Goal: Information Seeking & Learning: Learn about a topic

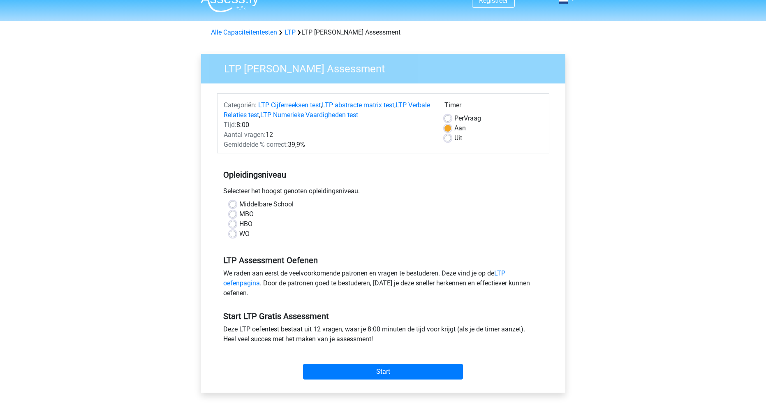
scroll to position [15, 0]
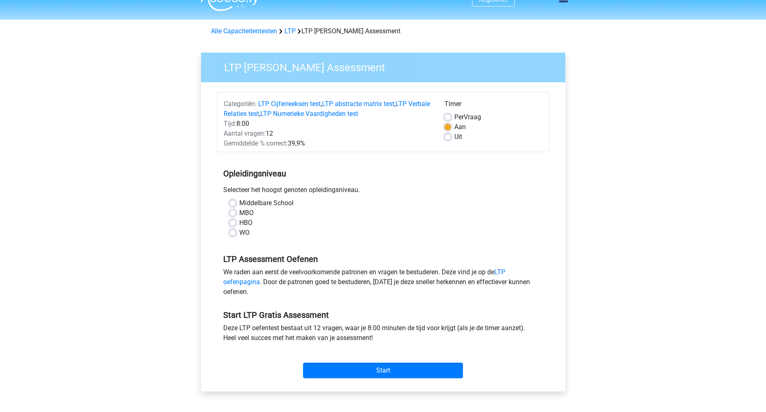
click at [239, 213] on label "MBO" at bounding box center [246, 213] width 14 height 10
click at [232, 213] on input "MBO" at bounding box center [232, 212] width 7 height 8
radio input "true"
click at [454, 137] on label "Uit" at bounding box center [458, 137] width 8 height 10
click at [447, 137] on input "Uit" at bounding box center [447, 136] width 7 height 8
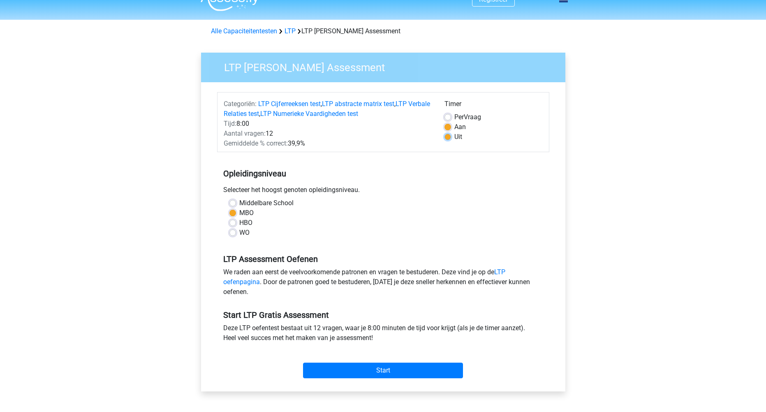
radio input "true"
click at [391, 366] on input "Start" at bounding box center [383, 370] width 160 height 16
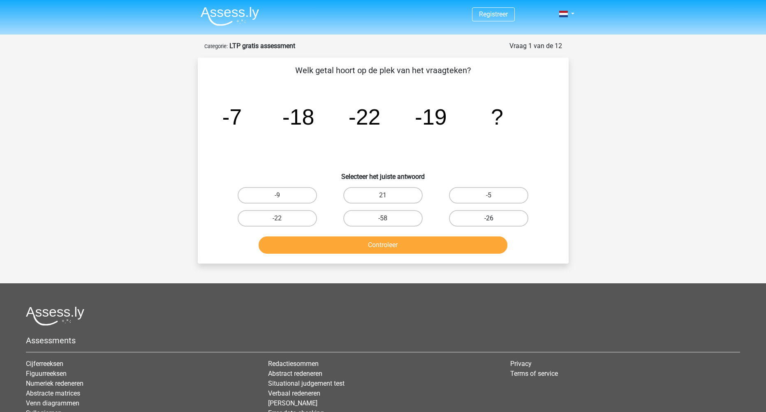
click at [467, 217] on label "-26" at bounding box center [488, 218] width 79 height 16
click at [489, 218] on input "-26" at bounding box center [491, 220] width 5 height 5
radio input "true"
click at [368, 245] on button "Controleer" at bounding box center [382, 244] width 249 height 17
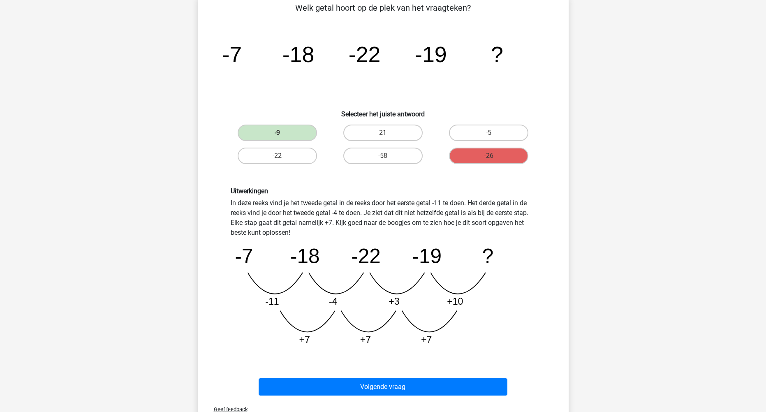
scroll to position [67, 0]
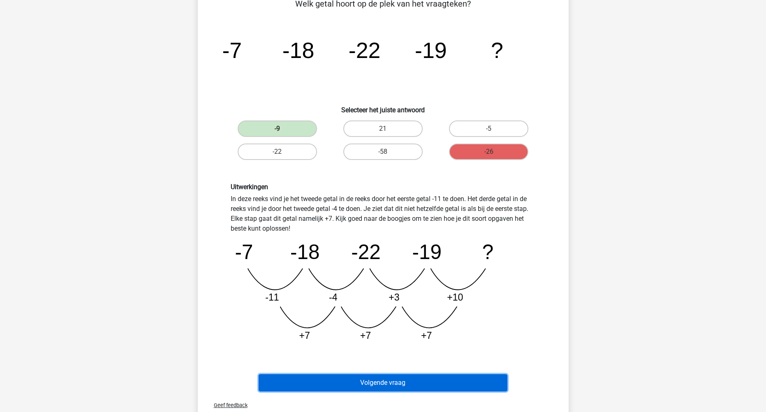
click at [375, 384] on button "Volgende vraag" at bounding box center [382, 382] width 249 height 17
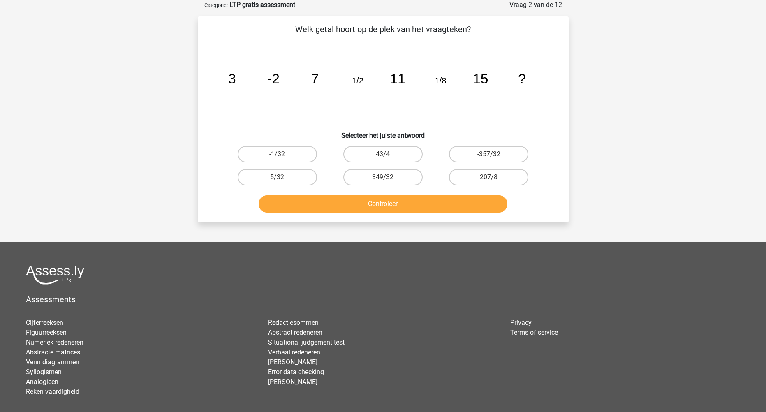
scroll to position [0, 0]
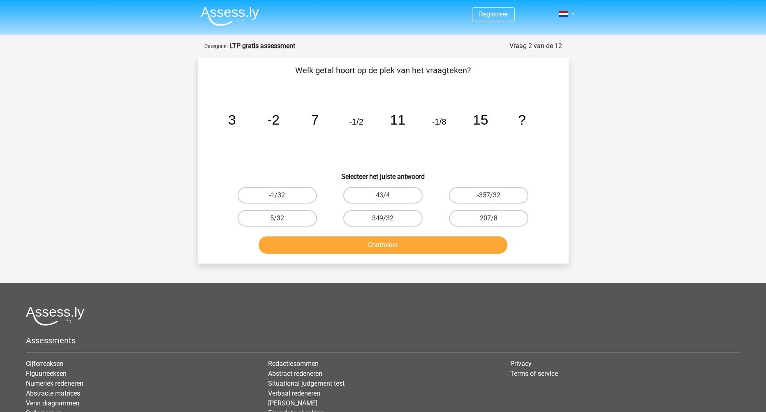
click at [277, 196] on input "-1/32" at bounding box center [279, 197] width 5 height 5
radio input "true"
click at [319, 240] on button "Controleer" at bounding box center [382, 244] width 249 height 17
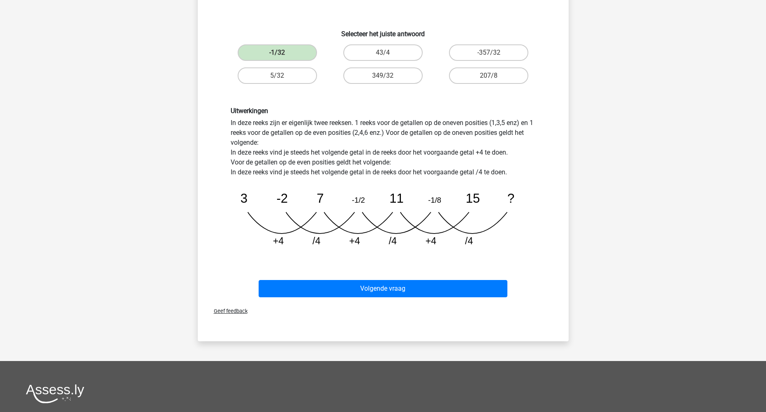
scroll to position [143, 0]
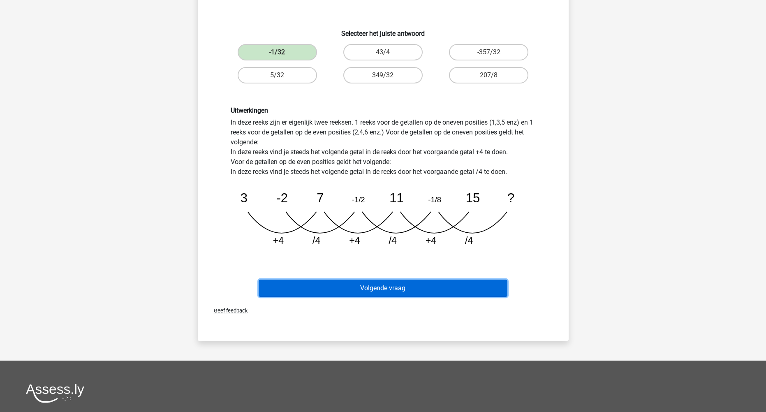
click at [379, 290] on button "Volgende vraag" at bounding box center [382, 287] width 249 height 17
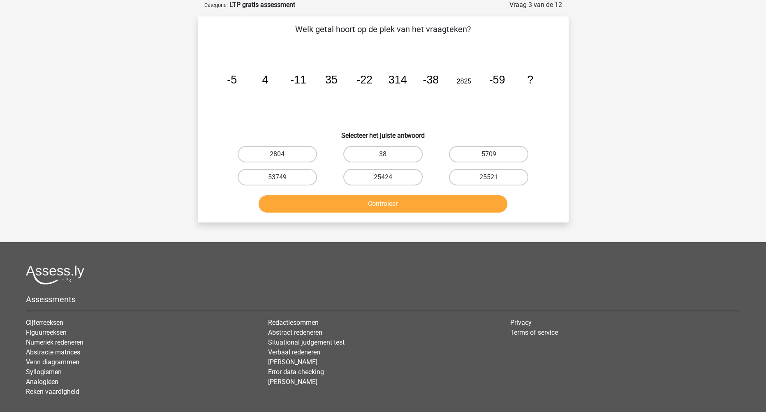
scroll to position [0, 0]
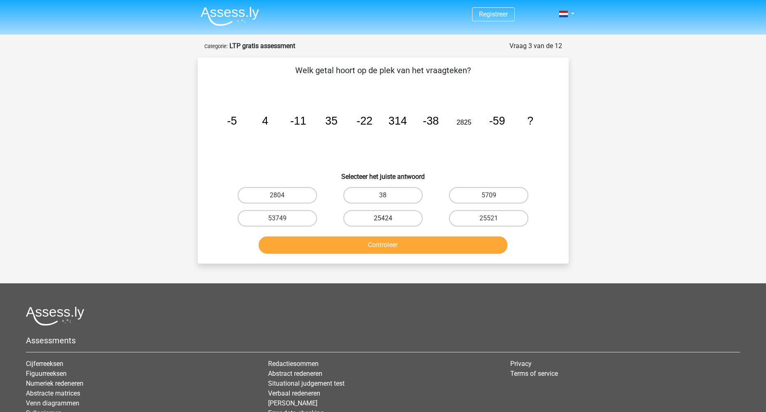
click at [368, 218] on label "25424" at bounding box center [382, 218] width 79 height 16
click at [383, 218] on input "25424" at bounding box center [385, 220] width 5 height 5
radio input "true"
click at [470, 224] on label "25521" at bounding box center [488, 218] width 79 height 16
click at [489, 224] on input "25521" at bounding box center [491, 220] width 5 height 5
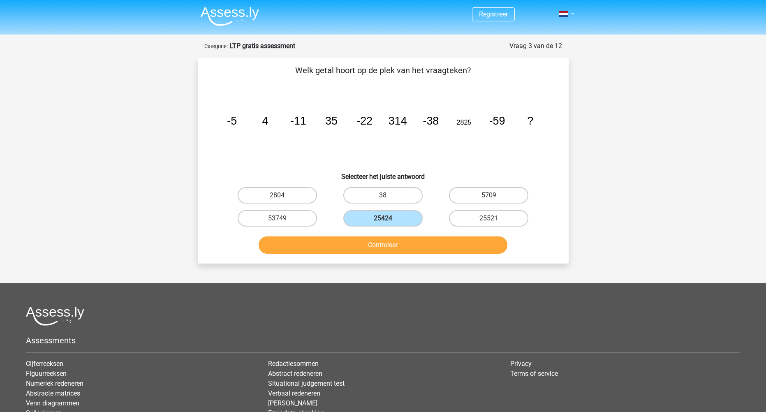
radio input "true"
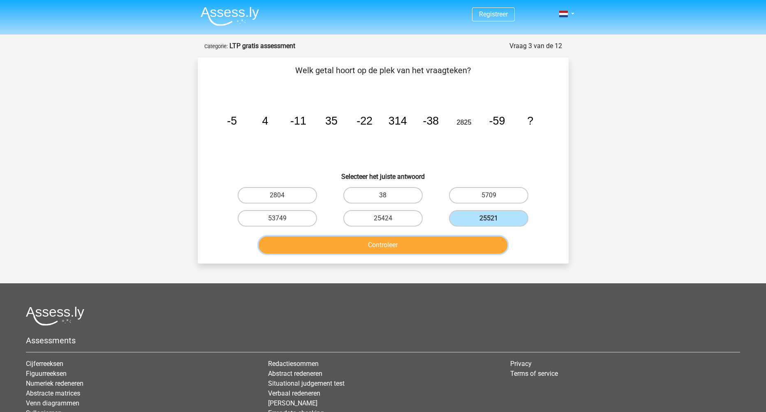
click at [432, 245] on button "Controleer" at bounding box center [382, 244] width 249 height 17
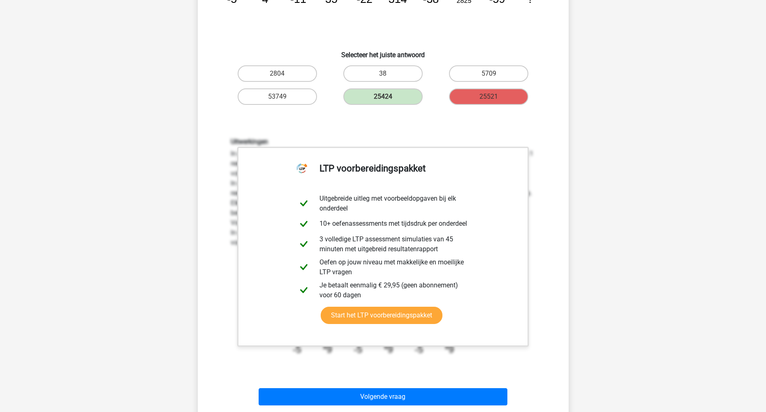
scroll to position [146, 0]
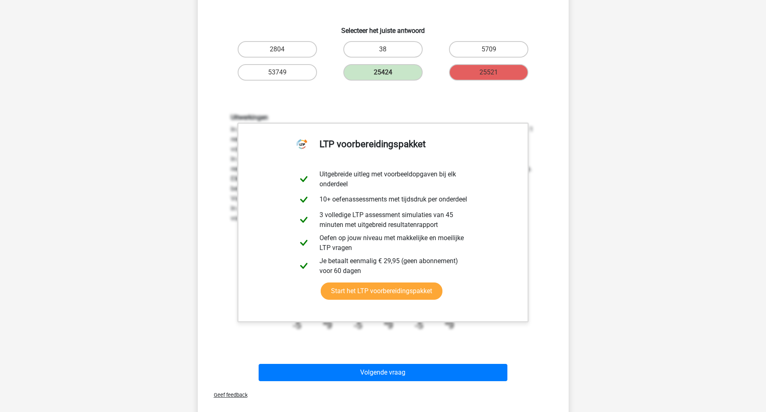
click at [545, 297] on div "Uitwerkingen In deze reeks zijn er eigenlijk twee reeksen. 1 reeks voor de geta…" at bounding box center [383, 225] width 344 height 263
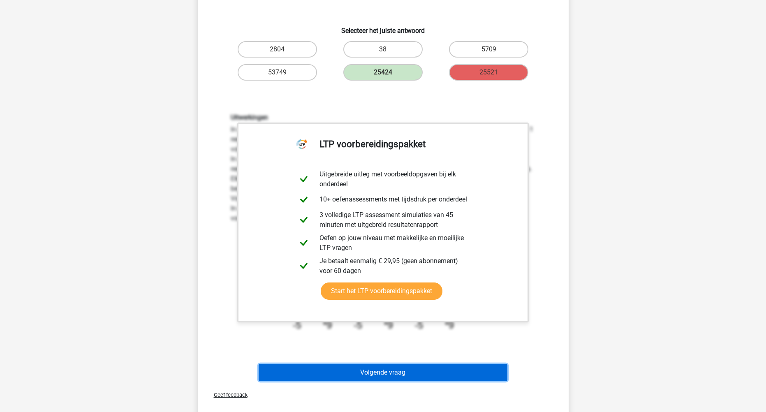
click at [452, 374] on button "Volgende vraag" at bounding box center [382, 372] width 249 height 17
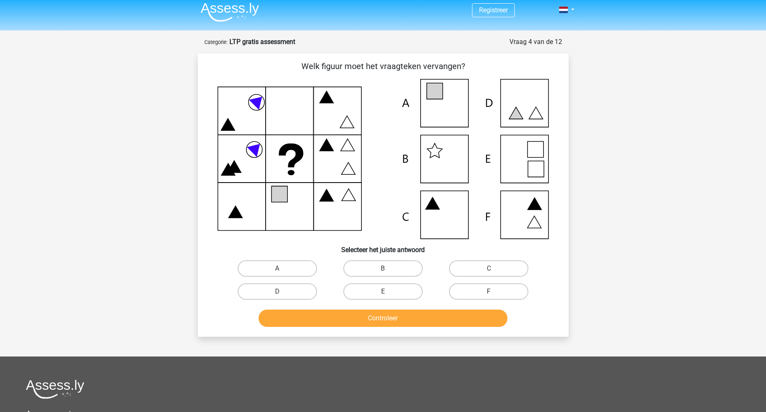
scroll to position [0, 0]
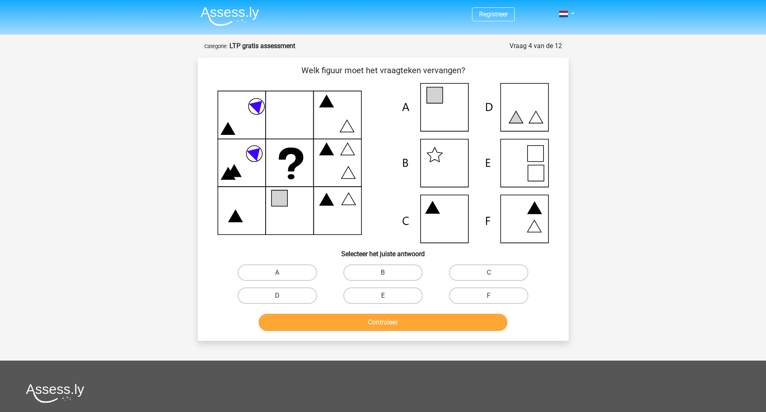
click at [385, 301] on label "E" at bounding box center [382, 295] width 79 height 16
click at [385, 301] on input "E" at bounding box center [385, 297] width 5 height 5
radio input "true"
click at [383, 322] on button "Controleer" at bounding box center [382, 322] width 249 height 17
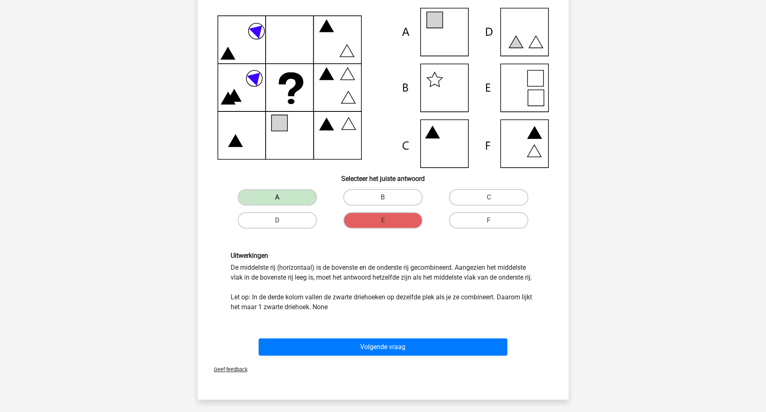
scroll to position [76, 0]
drag, startPoint x: 233, startPoint y: 264, endPoint x: 299, endPoint y: 256, distance: 65.8
click at [299, 256] on div "Uitwerkingen De middelste rij (horizontaal) is de bovenste en de onderste rij g…" at bounding box center [382, 281] width 317 height 60
click at [334, 267] on div "Uitwerkingen De middelste rij (horizontaal) is de bovenste en de onderste rij g…" at bounding box center [382, 281] width 317 height 60
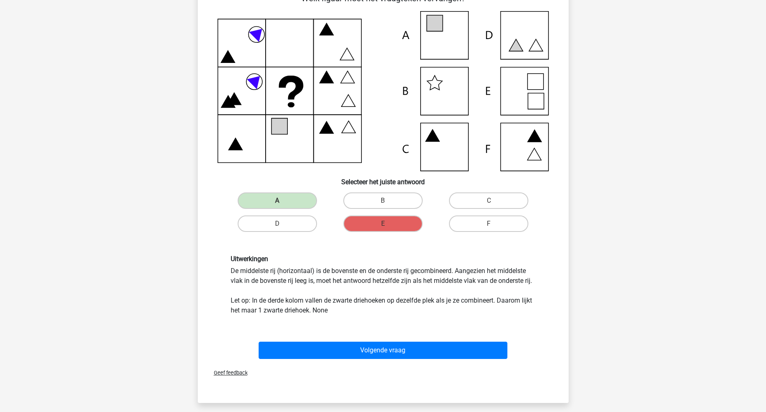
scroll to position [71, 0]
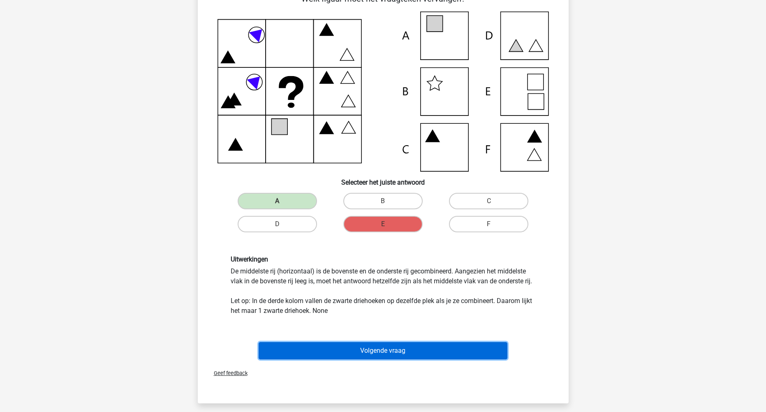
click at [343, 353] on button "Volgende vraag" at bounding box center [382, 350] width 249 height 17
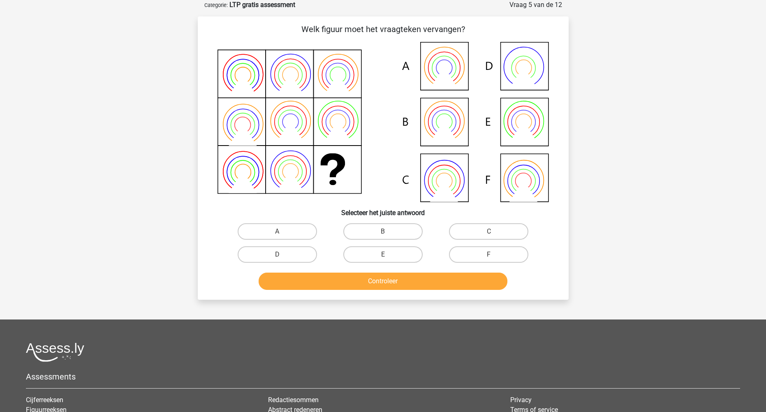
scroll to position [0, 0]
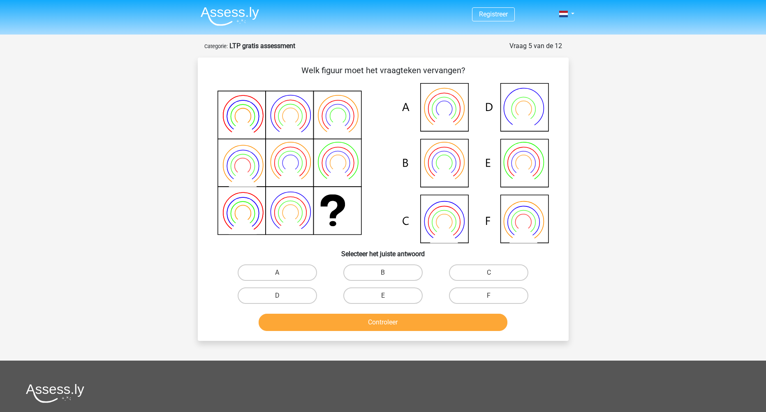
click at [383, 275] on input "B" at bounding box center [385, 274] width 5 height 5
radio input "true"
click at [369, 325] on button "Controleer" at bounding box center [382, 322] width 249 height 17
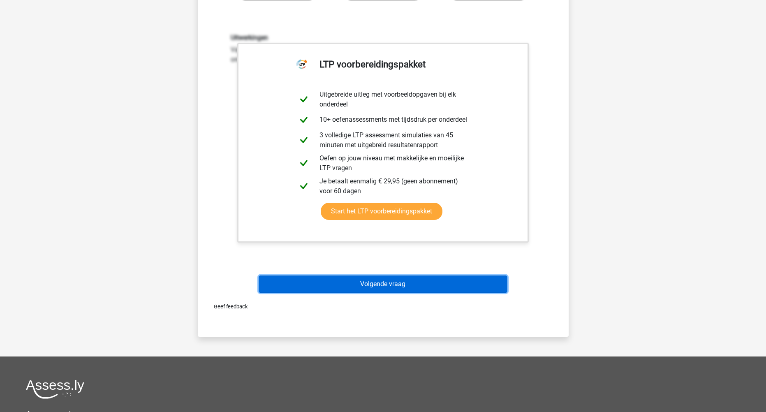
click at [356, 286] on button "Volgende vraag" at bounding box center [382, 283] width 249 height 17
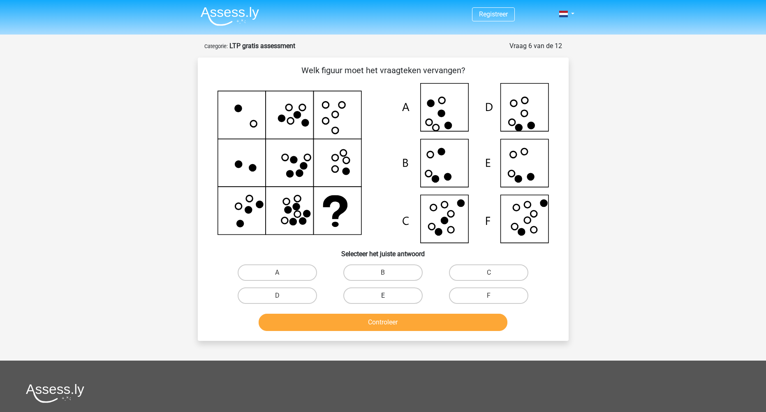
click at [394, 294] on label "E" at bounding box center [382, 295] width 79 height 16
click at [388, 295] on input "E" at bounding box center [385, 297] width 5 height 5
radio input "true"
click at [395, 322] on button "Controleer" at bounding box center [382, 322] width 249 height 17
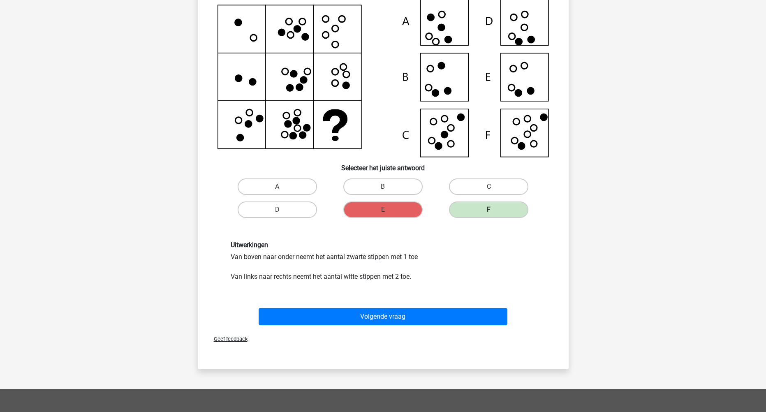
scroll to position [85, 0]
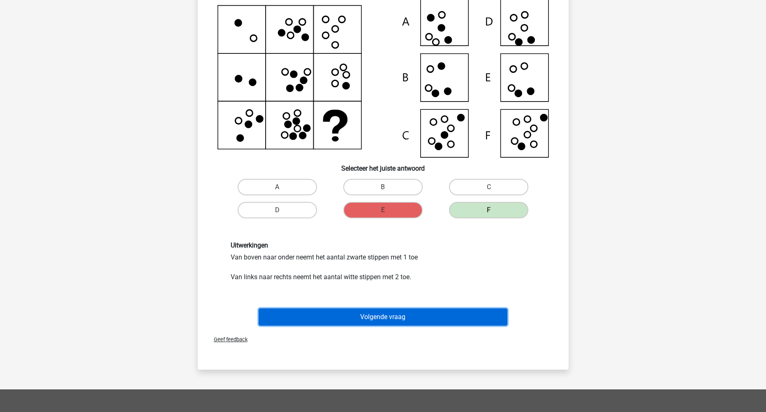
click at [419, 318] on button "Volgende vraag" at bounding box center [382, 316] width 249 height 17
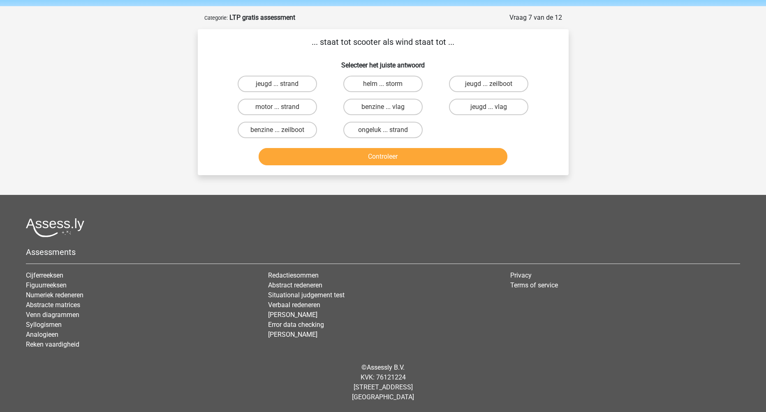
scroll to position [0, 0]
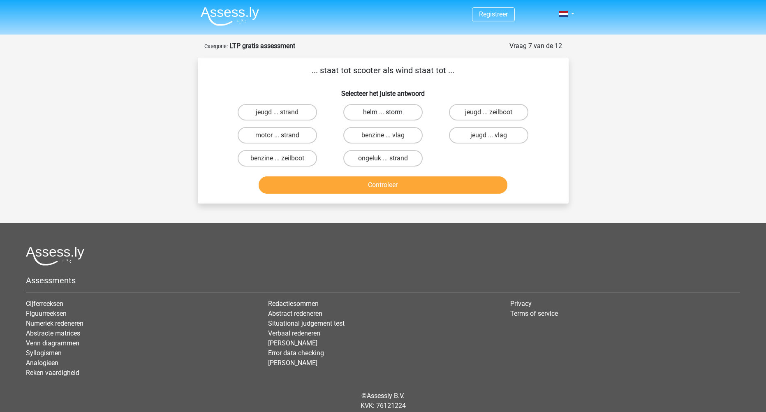
click at [391, 111] on label "helm ... storm" at bounding box center [382, 112] width 79 height 16
click at [388, 112] on input "helm ... storm" at bounding box center [385, 114] width 5 height 5
radio input "true"
click at [395, 184] on button "Controleer" at bounding box center [382, 184] width 249 height 17
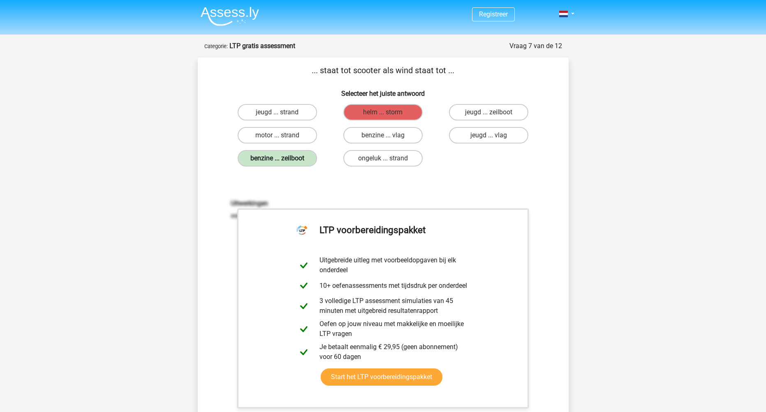
click at [290, 154] on label "benzine ... zeilboot" at bounding box center [277, 158] width 79 height 16
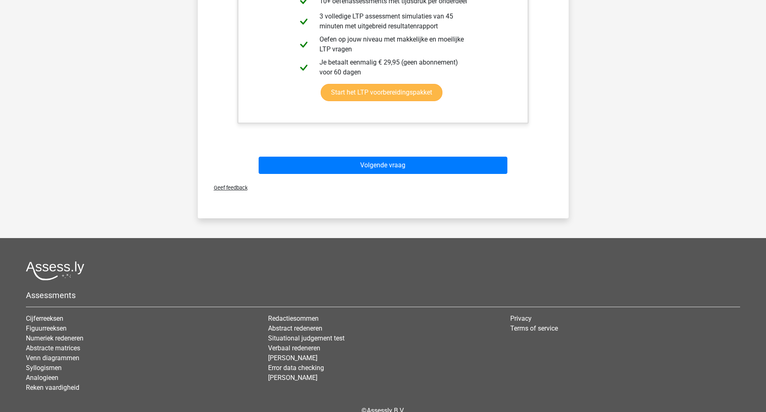
scroll to position [291, 0]
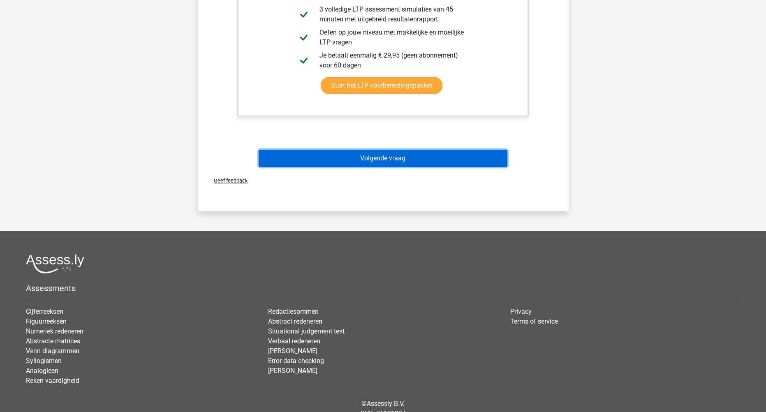
click at [377, 151] on button "Volgende vraag" at bounding box center [382, 158] width 249 height 17
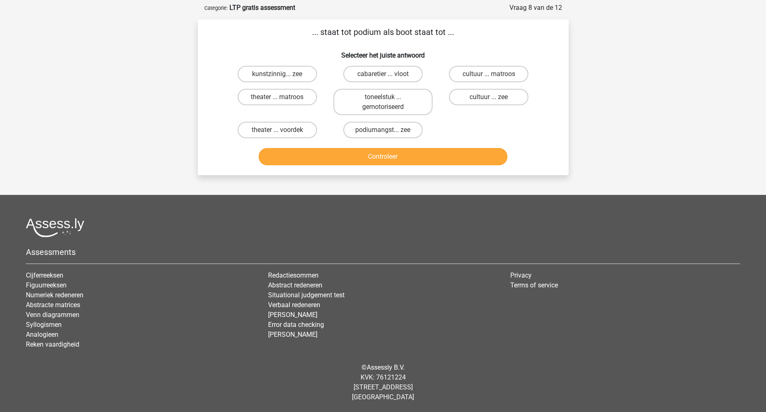
scroll to position [0, 0]
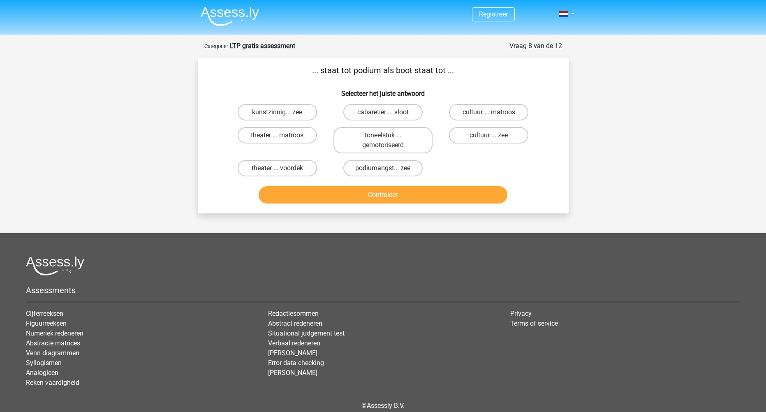
click at [365, 165] on label "podiumangst... zee" at bounding box center [382, 168] width 79 height 16
click at [383, 168] on input "podiumangst... zee" at bounding box center [385, 170] width 5 height 5
radio input "true"
click at [370, 197] on button "Controleer" at bounding box center [382, 194] width 249 height 17
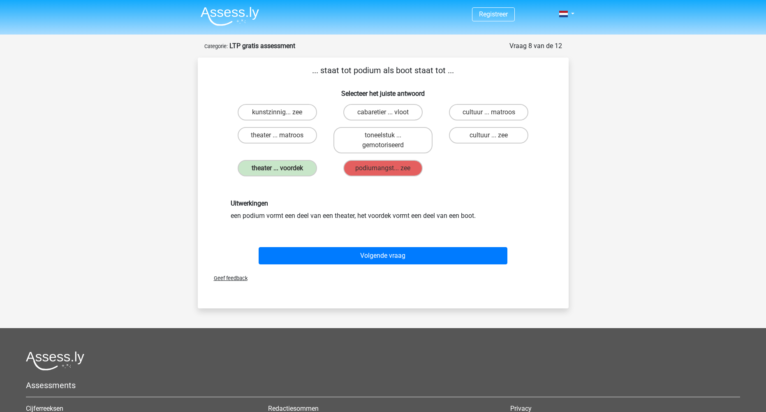
click at [370, 197] on div "Uitwerkingen een podium vormt een deel van een theater, het voordek vormt een d…" at bounding box center [383, 210] width 344 height 60
click at [310, 173] on label "theater ... voordek" at bounding box center [277, 168] width 79 height 16
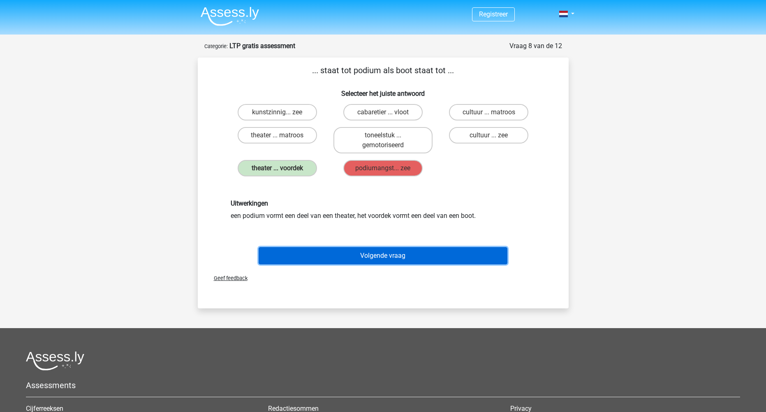
click at [346, 257] on button "Volgende vraag" at bounding box center [382, 255] width 249 height 17
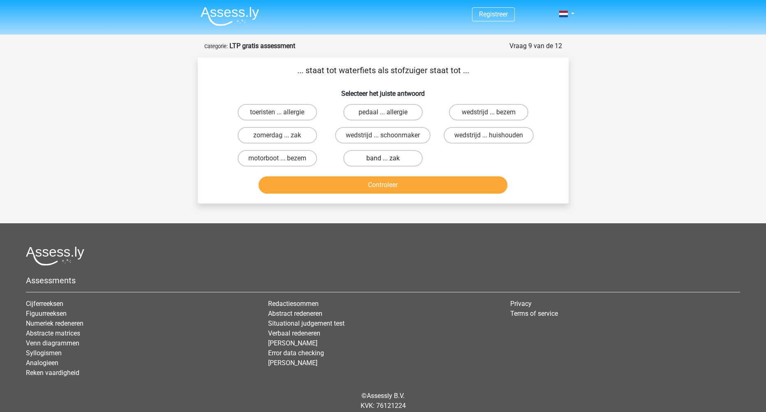
click at [389, 161] on label "band ... zak" at bounding box center [382, 158] width 79 height 16
click at [388, 161] on input "band ... zak" at bounding box center [385, 160] width 5 height 5
radio input "true"
click at [397, 186] on button "Controleer" at bounding box center [382, 184] width 249 height 17
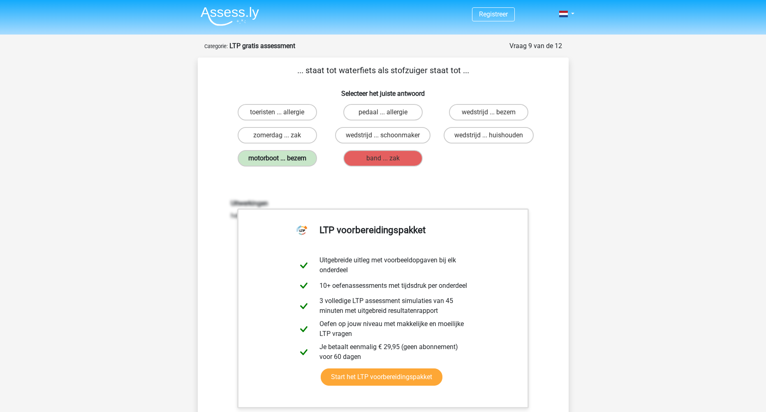
click at [312, 160] on label "motorboot ... bezem" at bounding box center [277, 158] width 79 height 16
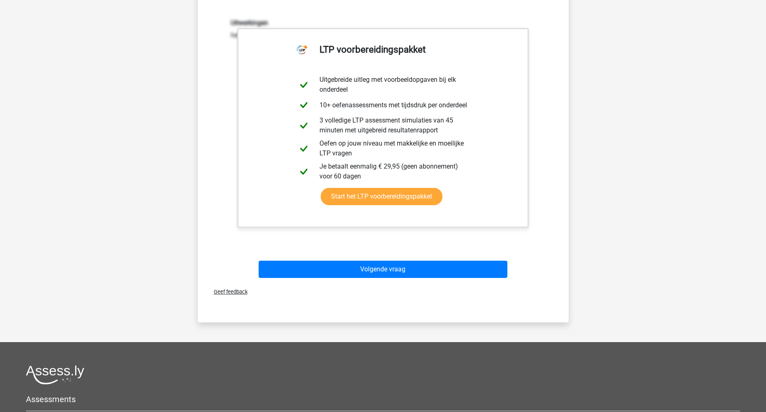
scroll to position [181, 0]
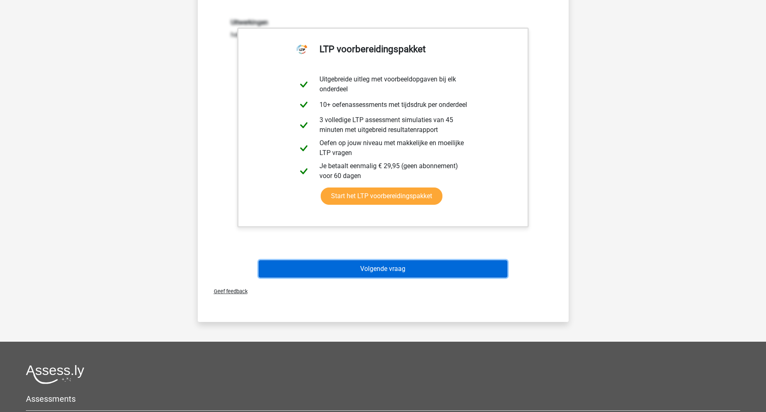
click at [383, 276] on button "Volgende vraag" at bounding box center [382, 268] width 249 height 17
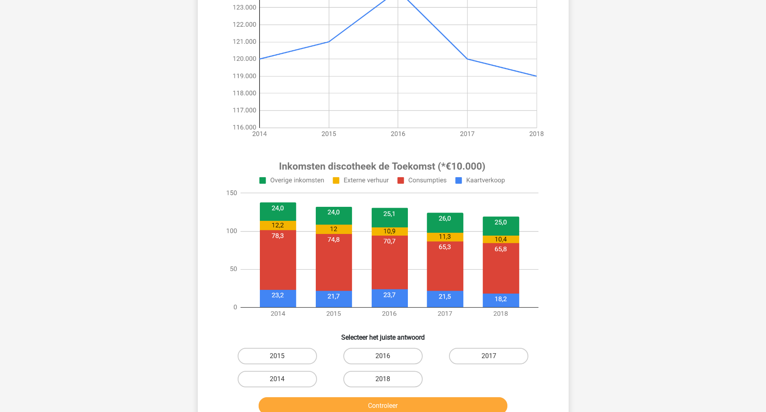
scroll to position [157, 0]
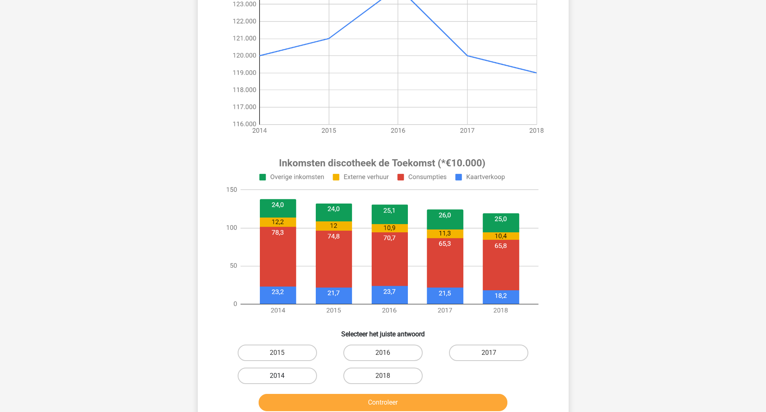
click at [294, 377] on label "2014" at bounding box center [277, 375] width 79 height 16
click at [282, 377] on input "2014" at bounding box center [279, 378] width 5 height 5
radio input "true"
click at [367, 397] on button "Controleer" at bounding box center [382, 402] width 249 height 17
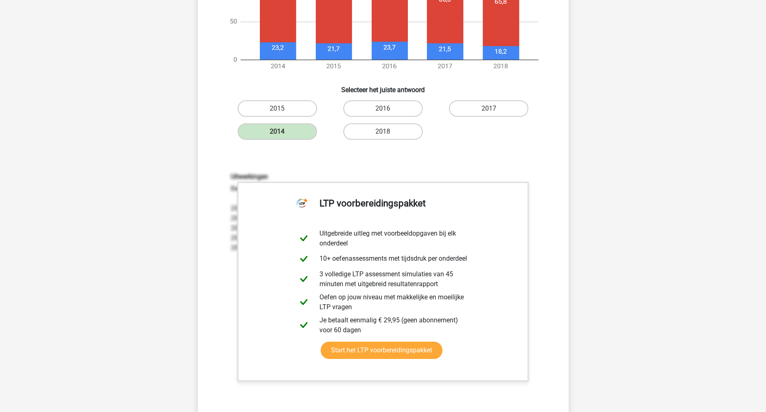
scroll to position [535, 0]
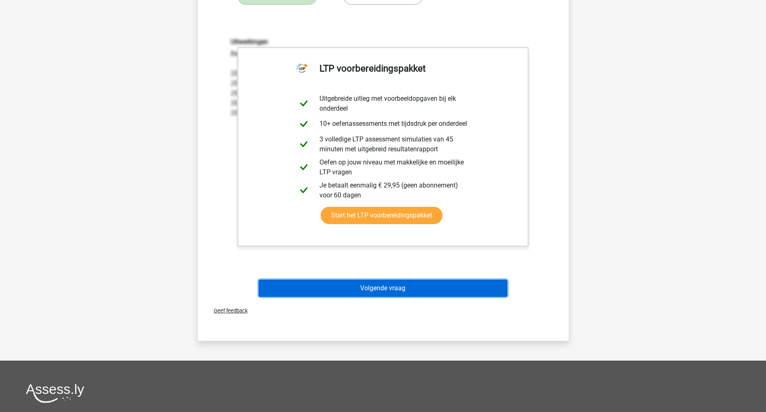
click at [355, 292] on button "Volgende vraag" at bounding box center [382, 287] width 249 height 17
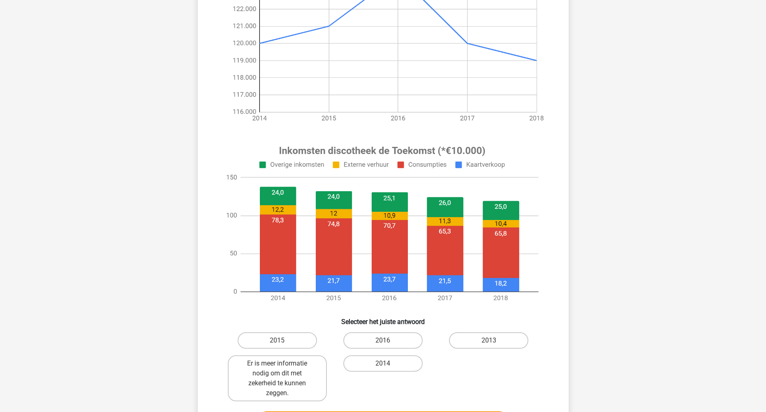
scroll to position [157, 0]
click at [394, 337] on label "2016" at bounding box center [382, 340] width 79 height 16
click at [388, 340] on input "2016" at bounding box center [385, 342] width 5 height 5
radio input "true"
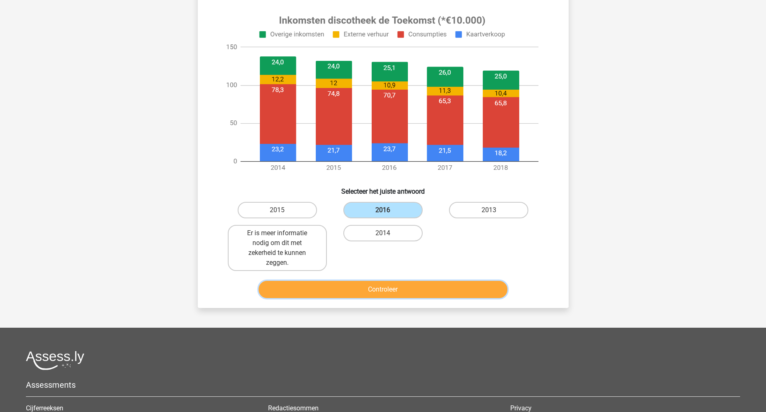
click at [337, 287] on button "Controleer" at bounding box center [382, 289] width 249 height 17
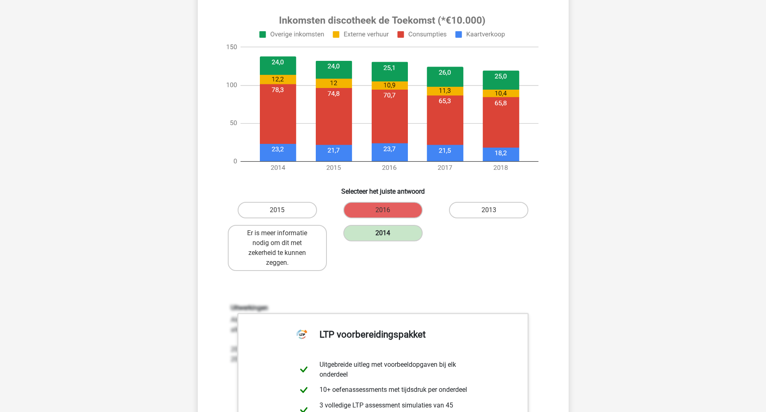
click at [382, 233] on label "2014" at bounding box center [382, 233] width 79 height 16
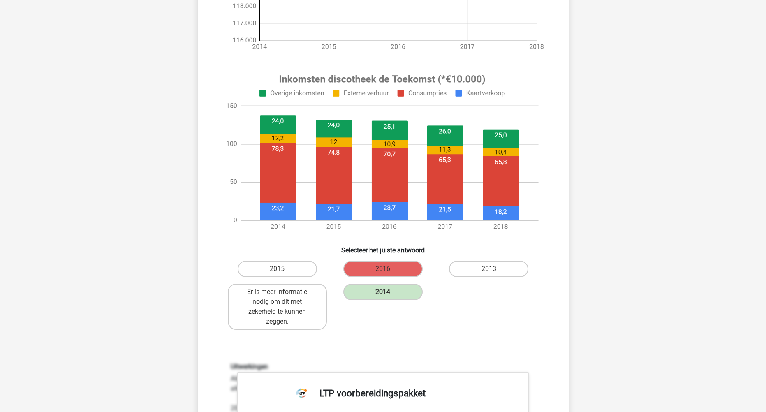
scroll to position [228, 0]
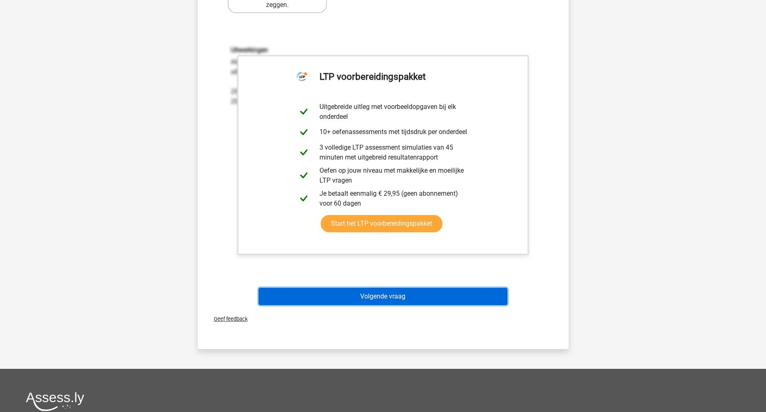
click at [350, 291] on button "Volgende vraag" at bounding box center [382, 296] width 249 height 17
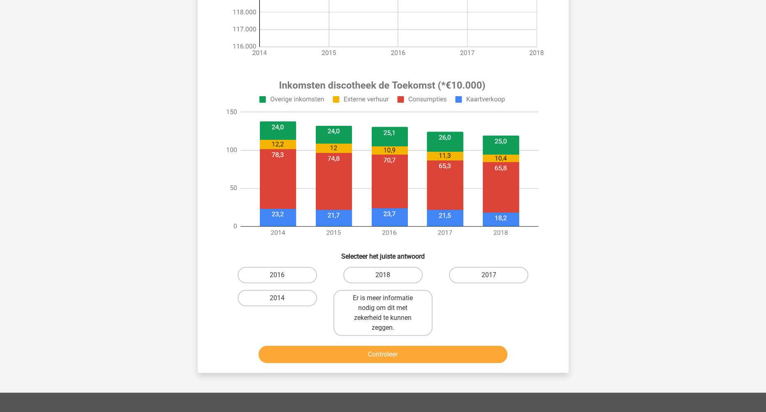
scroll to position [224, 0]
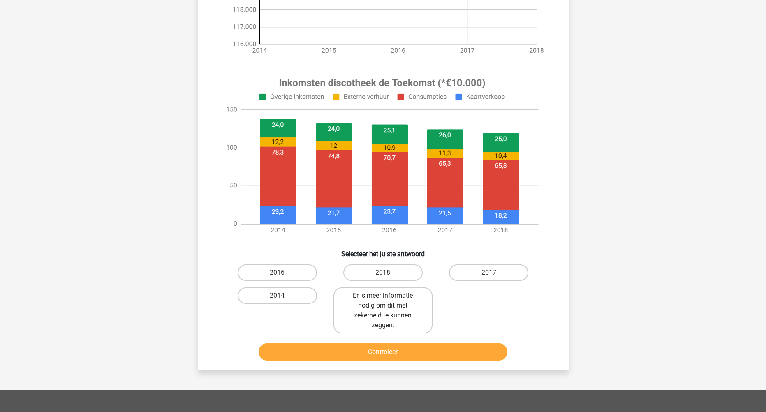
click at [385, 316] on label "Er is meer informatie nodig om dit met zekerheid te kunnen zeggen." at bounding box center [382, 310] width 99 height 46
click at [385, 301] on input "Er is meer informatie nodig om dit met zekerheid te kunnen zeggen." at bounding box center [385, 297] width 5 height 5
radio input "true"
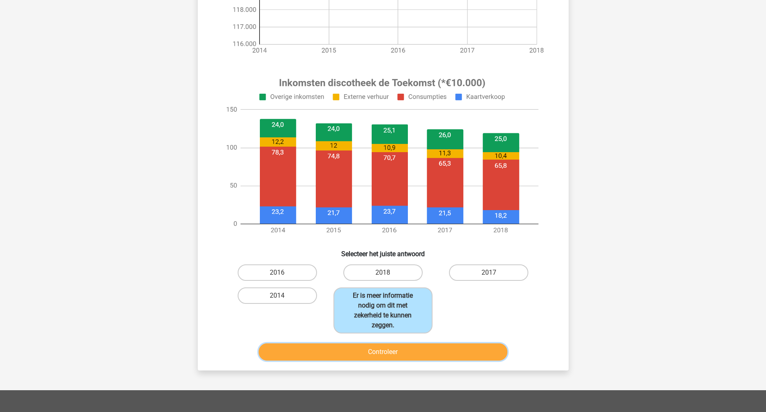
click at [392, 355] on button "Controleer" at bounding box center [382, 351] width 249 height 17
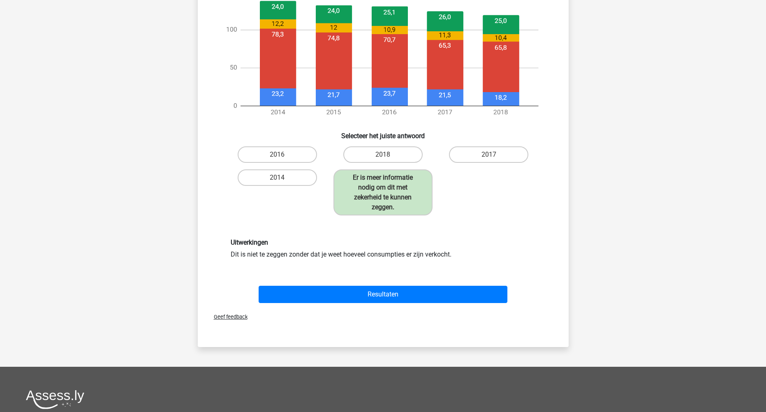
scroll to position [344, 0]
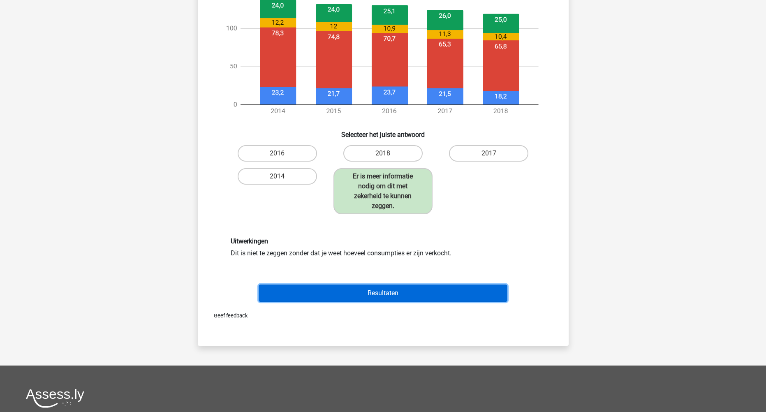
click at [379, 291] on button "Resultaten" at bounding box center [382, 292] width 249 height 17
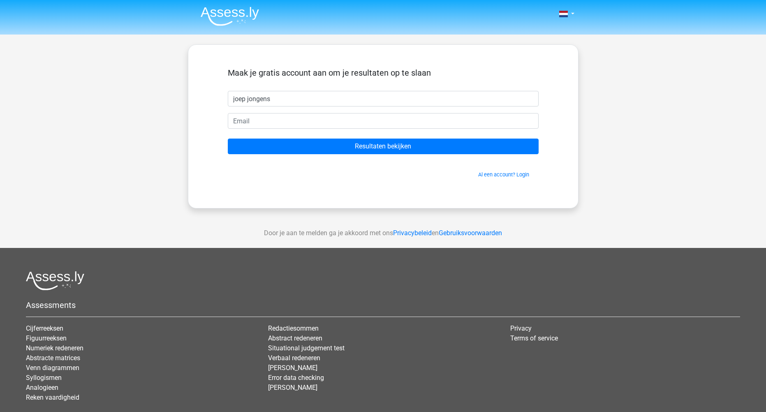
type input "joep jongens"
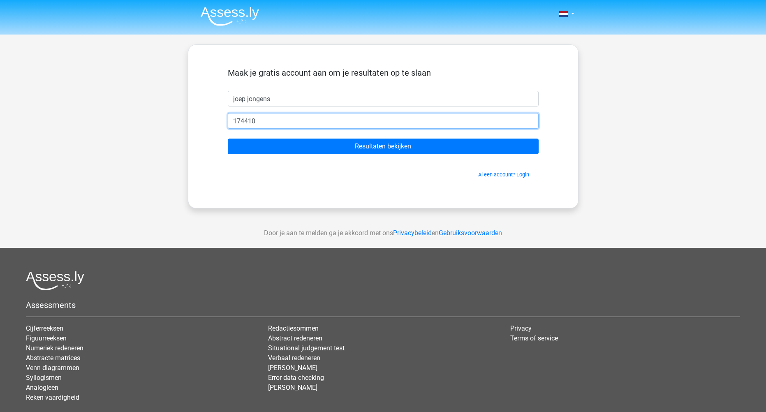
type input "174410@novacollege.nl"
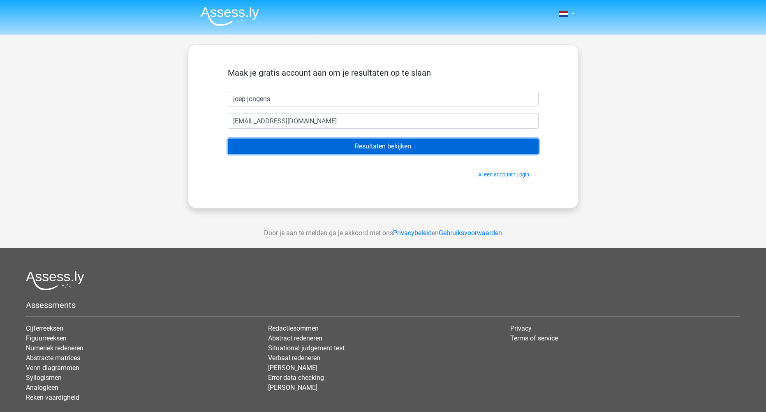
click at [311, 145] on input "Resultaten bekijken" at bounding box center [383, 146] width 311 height 16
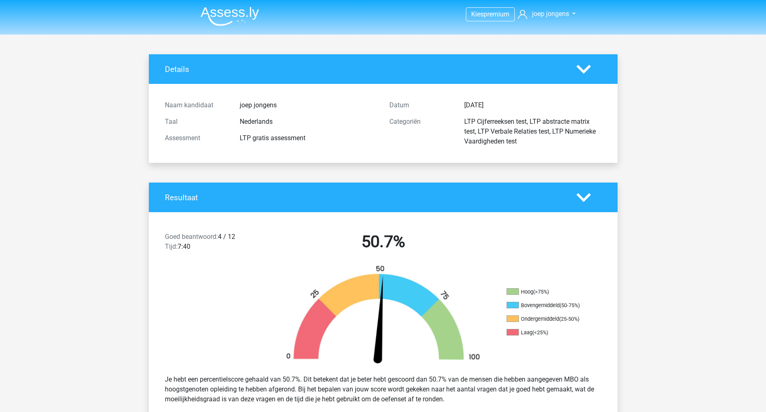
click at [383, 302] on img at bounding box center [383, 316] width 222 height 103
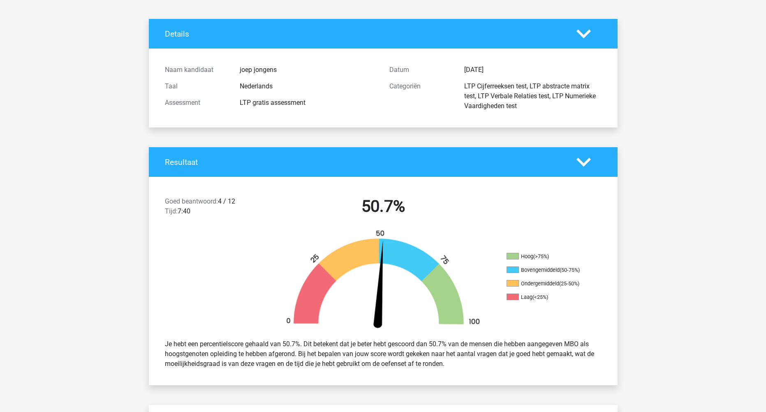
scroll to position [36, 0]
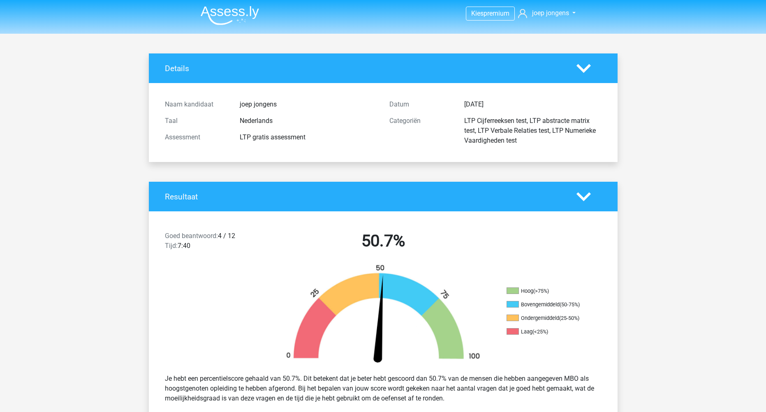
scroll to position [0, 0]
